Goal: Task Accomplishment & Management: Manage account settings

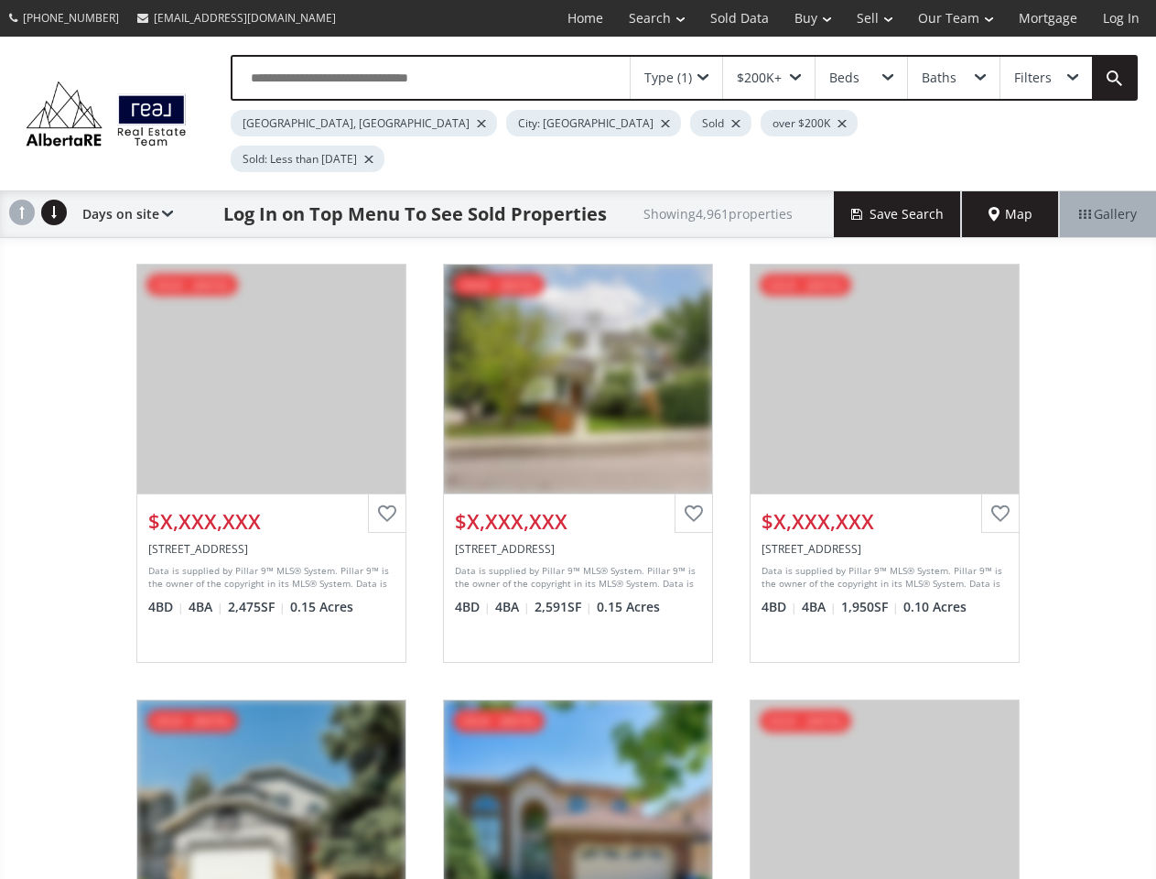
click at [643, 18] on link "Search" at bounding box center [656, 18] width 81 height 37
click at [803, 18] on link "Buy" at bounding box center [813, 18] width 62 height 37
click at [868, 18] on link "Sell" at bounding box center [874, 18] width 61 height 37
click at [954, 18] on link "Our Team" at bounding box center [955, 18] width 101 height 37
click at [1121, 18] on link "Log In" at bounding box center [1121, 18] width 62 height 37
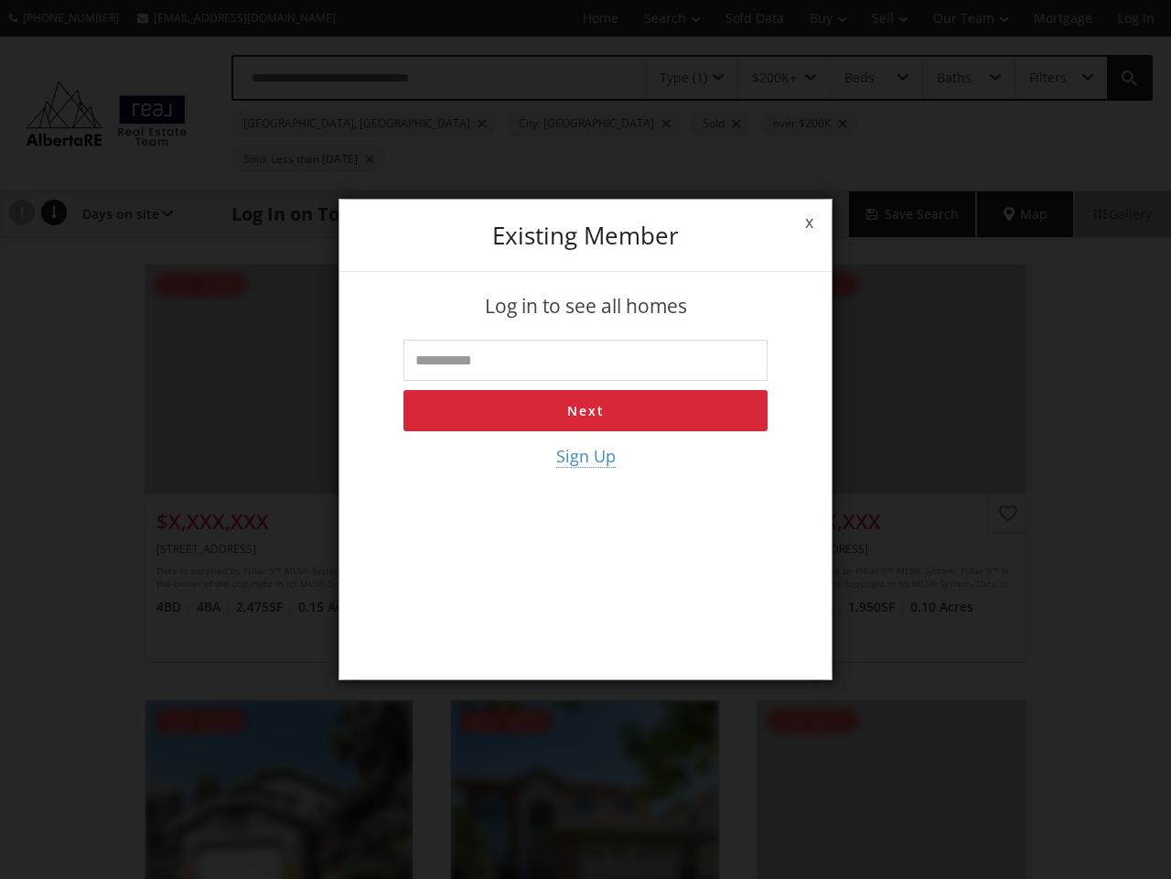
click at [676, 78] on div "x Existing member Log in to see all homes Next Sign Up" at bounding box center [585, 439] width 1171 height 879
click at [768, 78] on div "x Existing member Log in to see all homes Next Sign Up" at bounding box center [585, 439] width 1171 height 879
click at [860, 78] on div "x Existing member Log in to see all homes Next Sign Up" at bounding box center [585, 439] width 1171 height 879
click at [953, 78] on div "x Existing member Log in to see all homes Next Sign Up" at bounding box center [585, 439] width 1171 height 879
click at [1045, 78] on div "x Existing member Log in to see all homes Next Sign Up" at bounding box center [585, 439] width 1171 height 879
